Goal: Find specific page/section: Find specific page/section

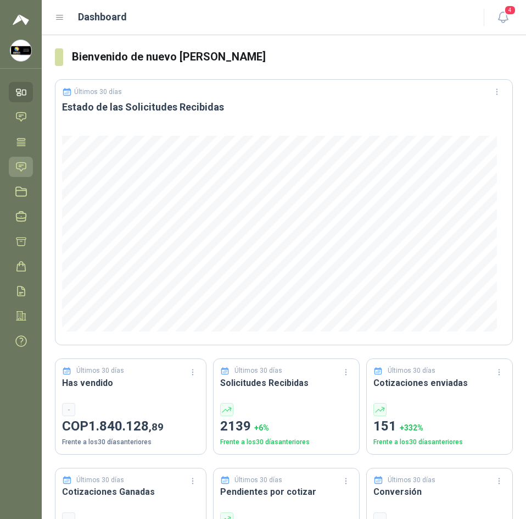
click at [22, 171] on icon at bounding box center [21, 167] width 12 height 12
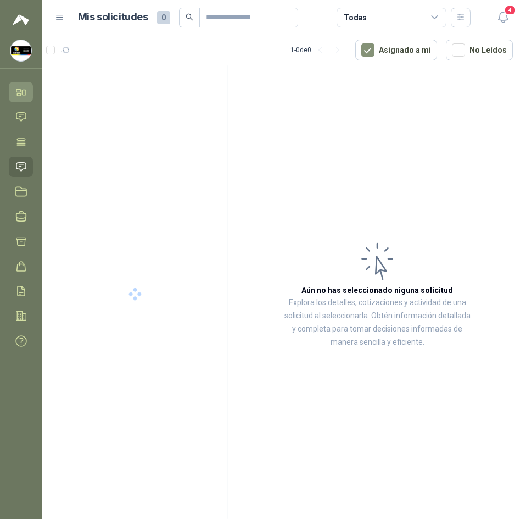
click at [15, 94] on icon at bounding box center [21, 92] width 12 height 12
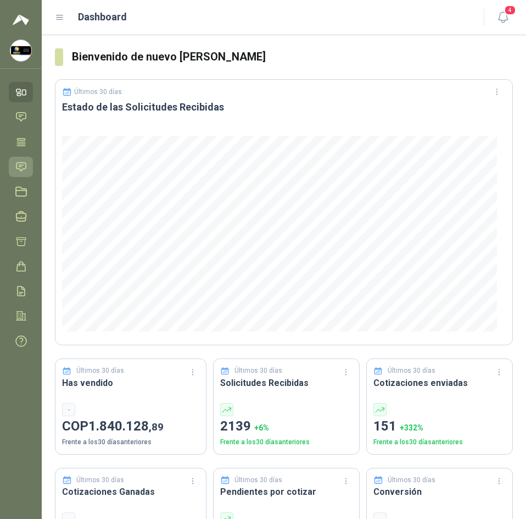
click at [14, 168] on link "Solicitudes" at bounding box center [21, 167] width 24 height 20
